Goal: Transaction & Acquisition: Purchase product/service

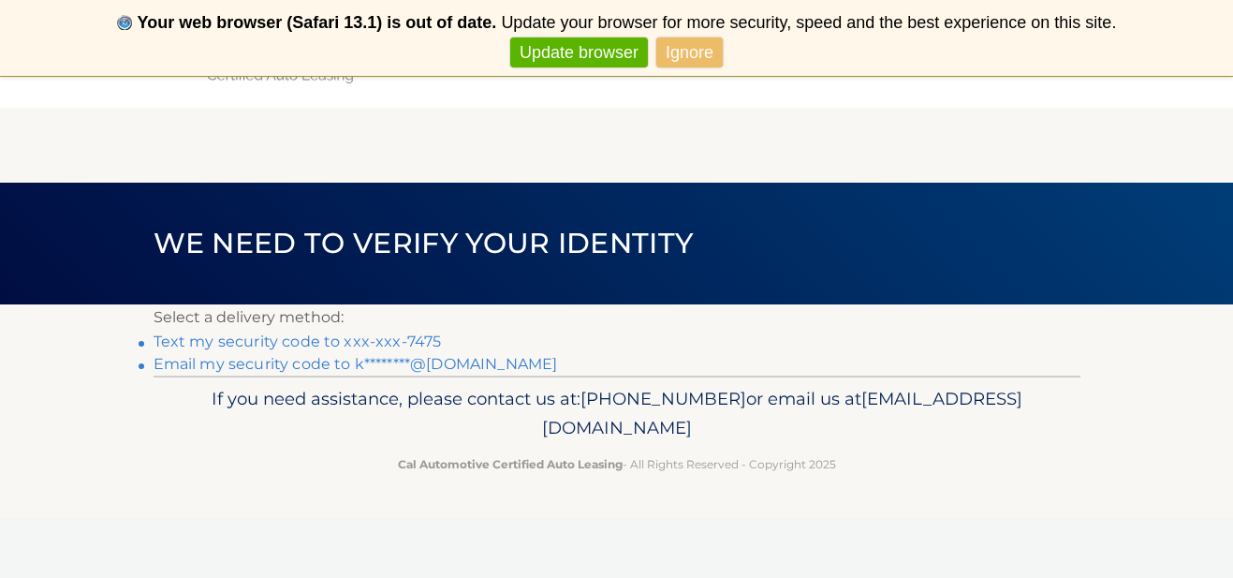
click at [693, 55] on link "Ignore" at bounding box center [689, 52] width 66 height 31
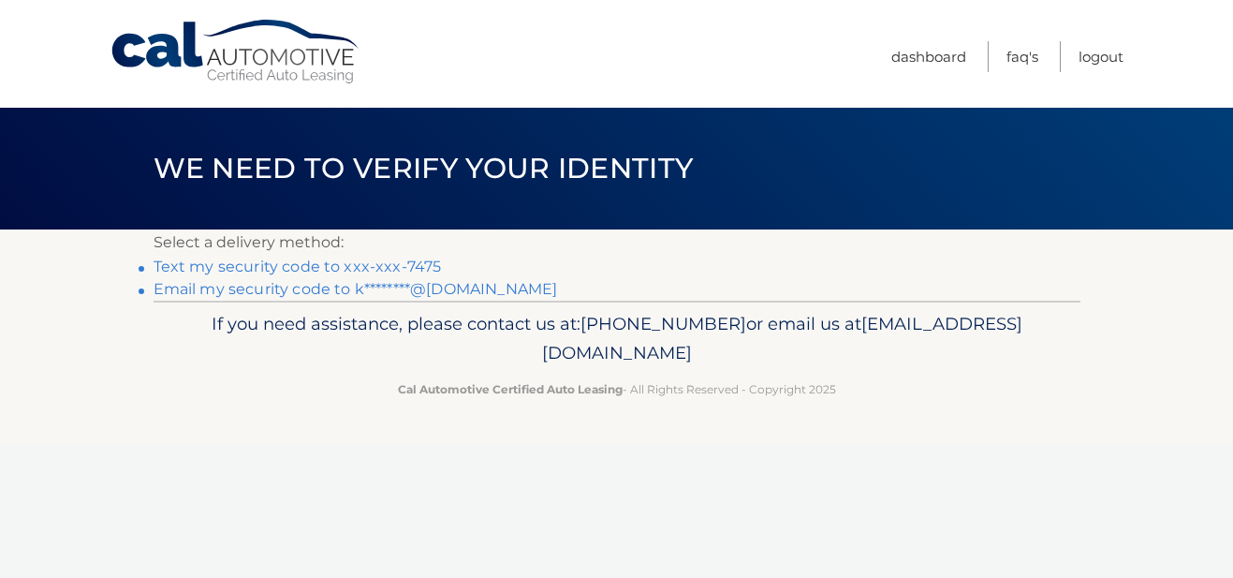
click at [345, 267] on link "Text my security code to xxx-xxx-7475" at bounding box center [298, 266] width 288 height 18
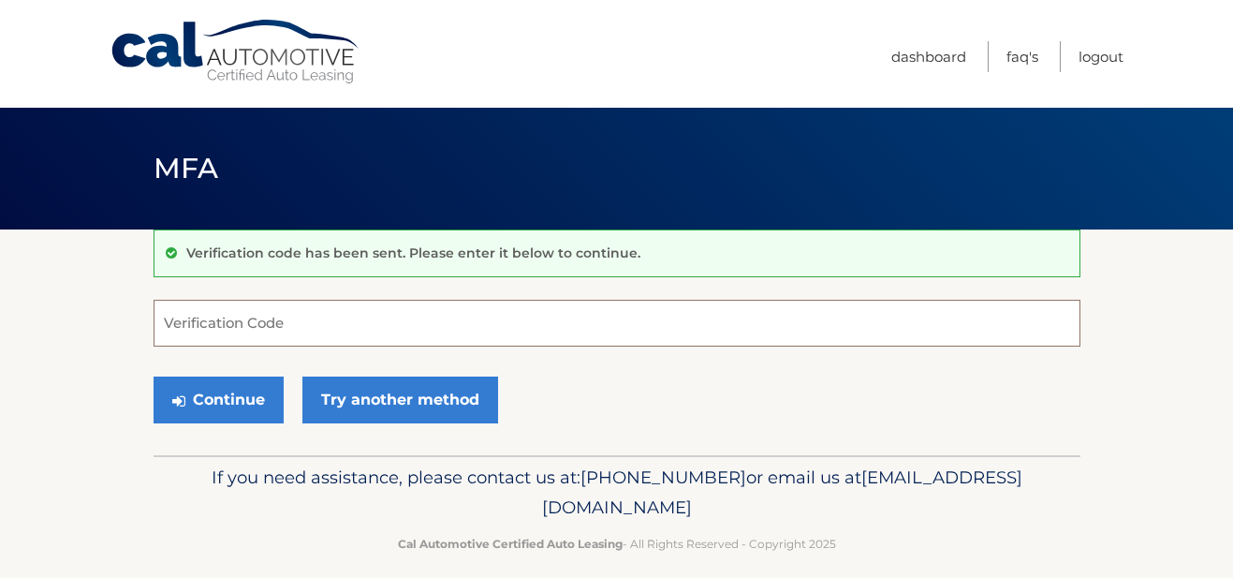
click at [223, 313] on input "Verification Code" at bounding box center [617, 323] width 927 height 47
type input "212830"
click at [217, 399] on button "Continue" at bounding box center [219, 399] width 130 height 47
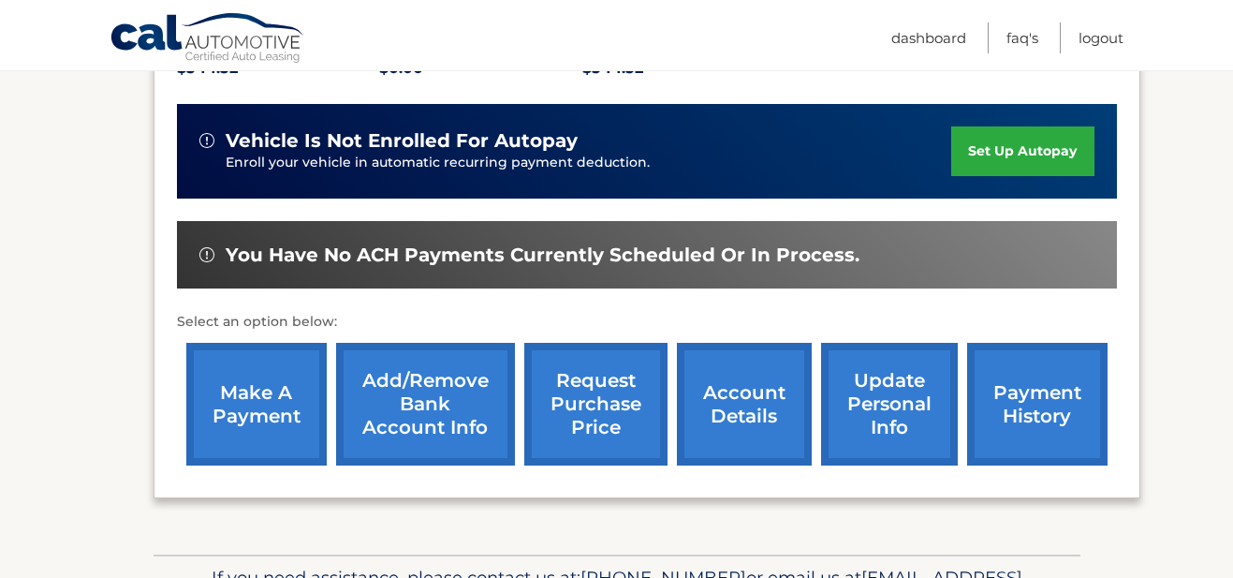
scroll to position [471, 0]
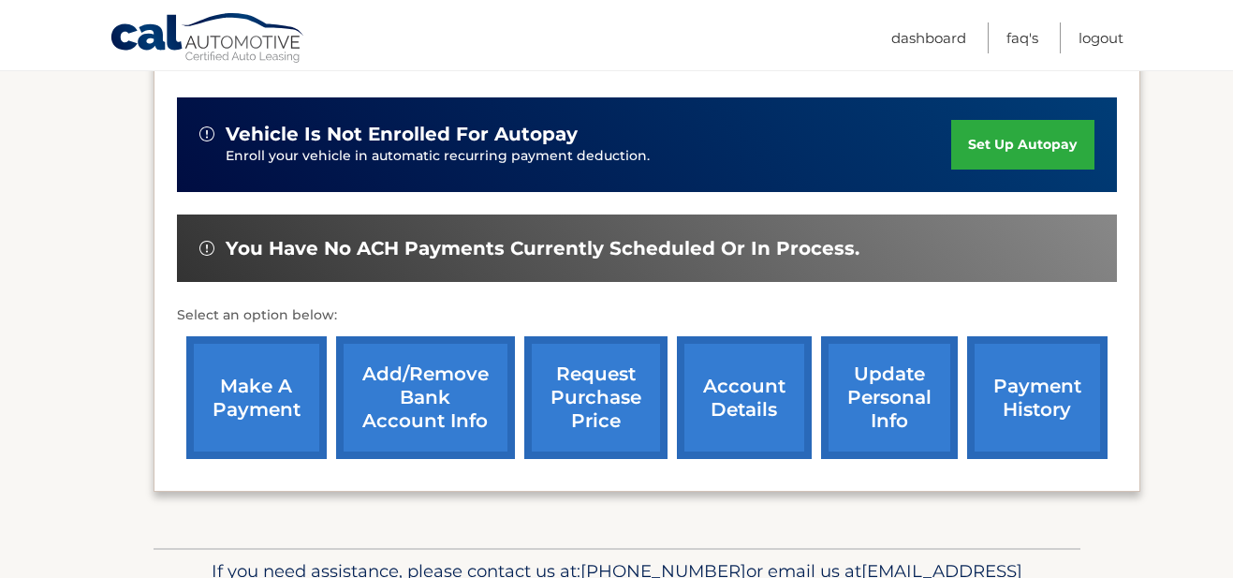
click at [257, 390] on link "make a payment" at bounding box center [256, 397] width 140 height 123
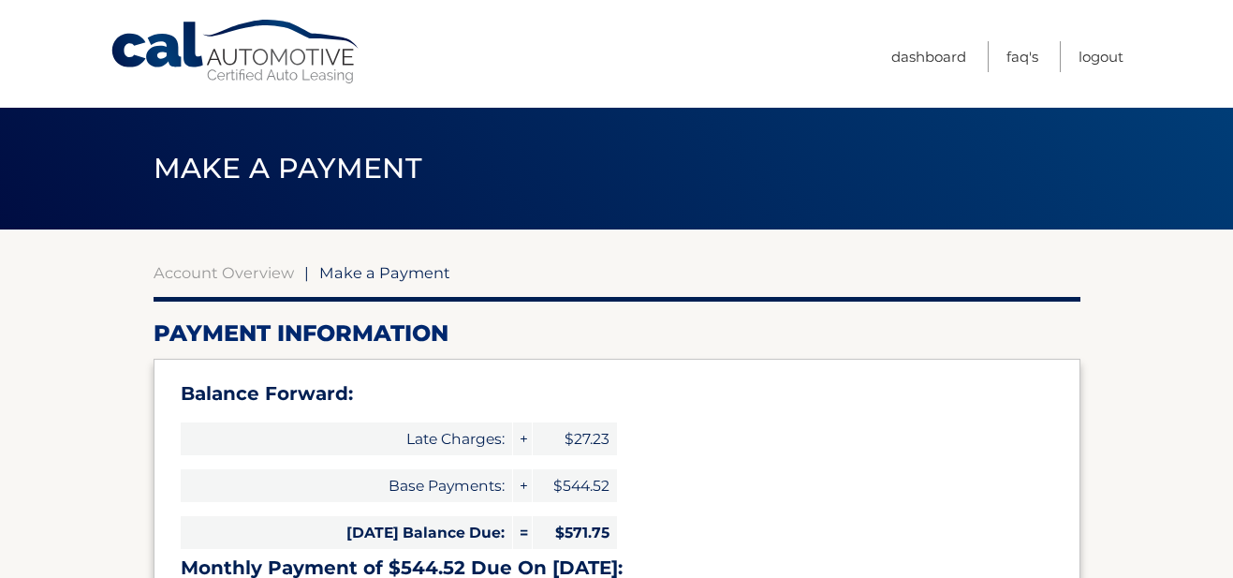
select select "Y2IxZmFjZjctMDgzYy00NzQ1LTgzMmQtODRmZjcwM2QyYjM1"
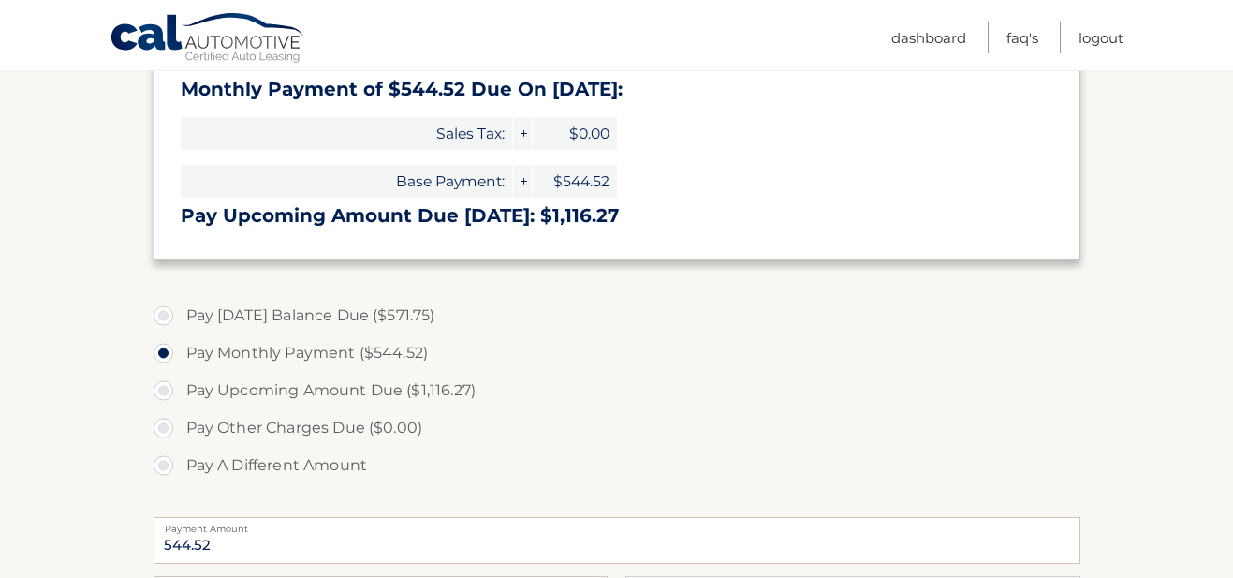
scroll to position [479, 0]
click at [166, 310] on label "Pay Today's Balance Due ($571.75)" at bounding box center [617, 314] width 927 height 37
click at [166, 310] on input "Pay Today's Balance Due ($571.75)" at bounding box center [170, 311] width 19 height 30
radio input "true"
type input "571.75"
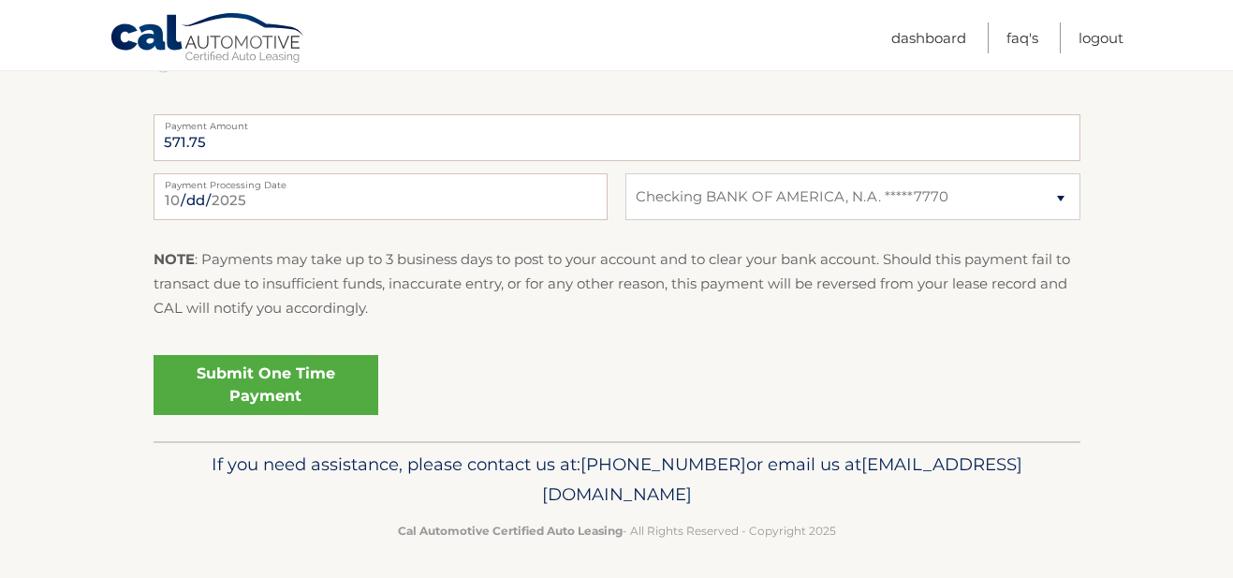
scroll to position [880, 0]
